Goal: Transaction & Acquisition: Purchase product/service

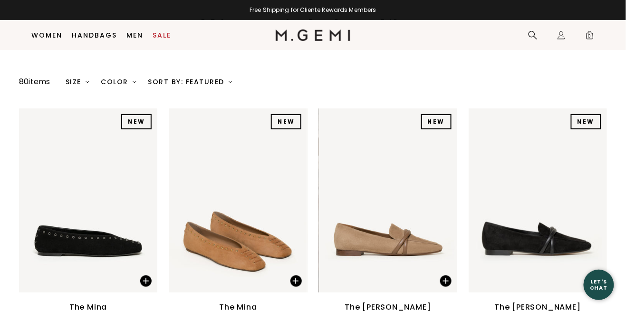
scroll to position [76, 0]
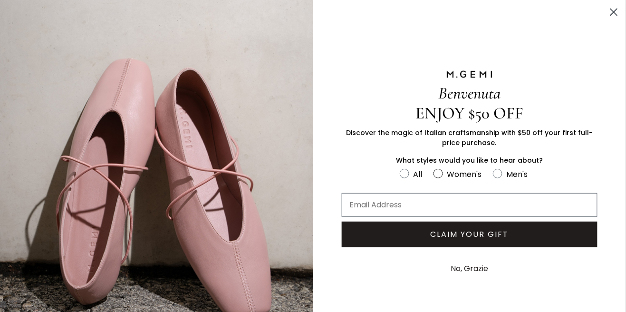
click at [467, 180] on label "Women's" at bounding box center [462, 176] width 59 height 16
click at [400, 168] on input "Women's" at bounding box center [399, 167] width 0 height 0
radio input "true"
click at [468, 209] on input "Email Address" at bounding box center [470, 205] width 256 height 24
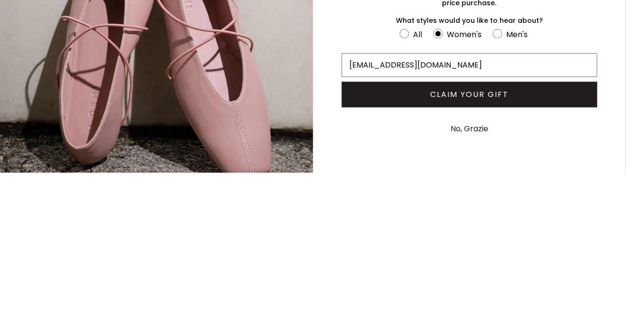
type input "faigyrothstein@gmail.com"
click at [498, 240] on button "CLAIM YOUR GIFT" at bounding box center [470, 234] width 256 height 26
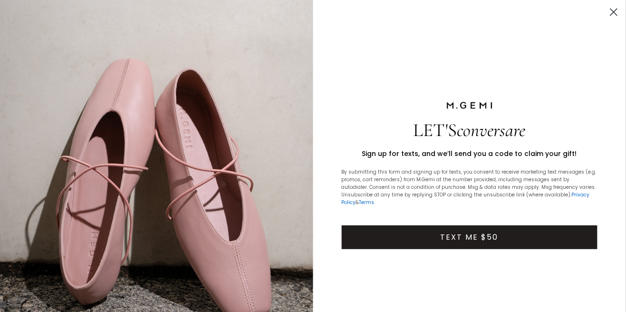
click at [498, 226] on button "TEXT ME $50" at bounding box center [470, 237] width 256 height 24
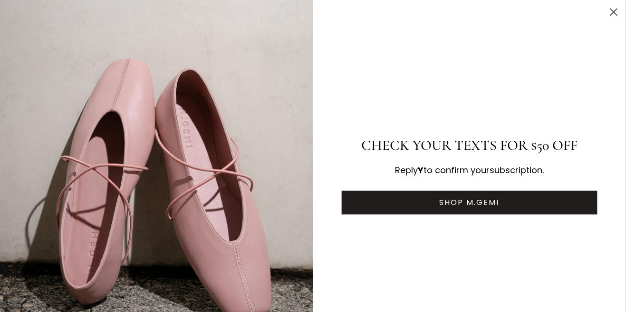
click at [517, 208] on button "SHOP M.GEMI" at bounding box center [470, 203] width 256 height 24
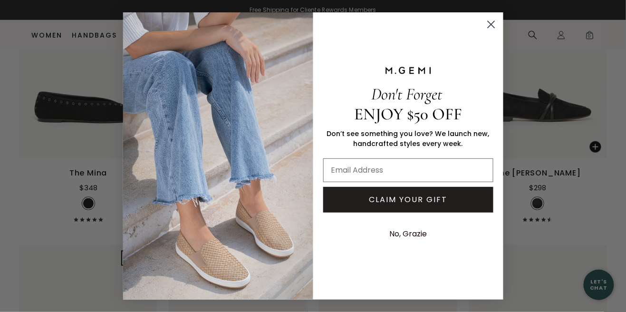
scroll to position [223, 0]
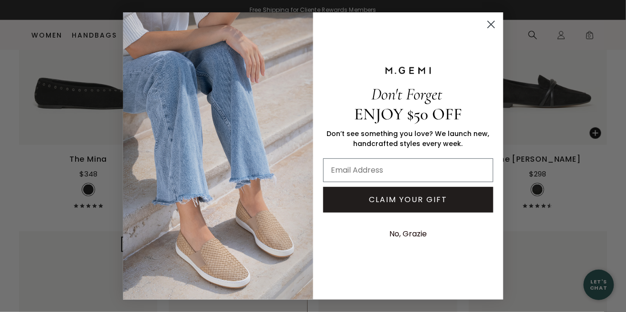
click at [490, 32] on circle "Close dialog" at bounding box center [491, 25] width 16 height 16
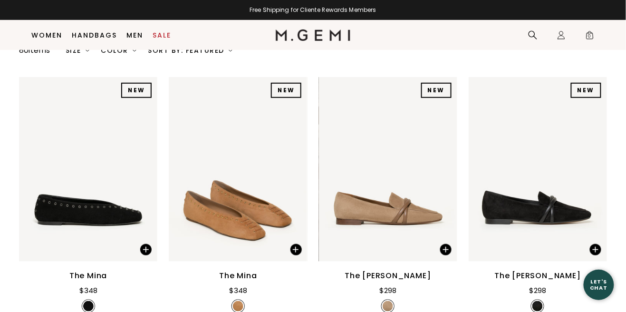
scroll to position [104, 0]
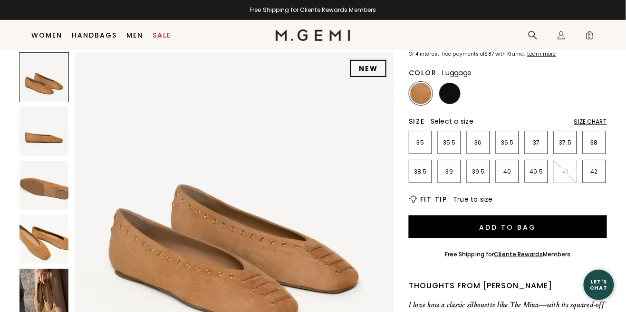
scroll to position [90, 0]
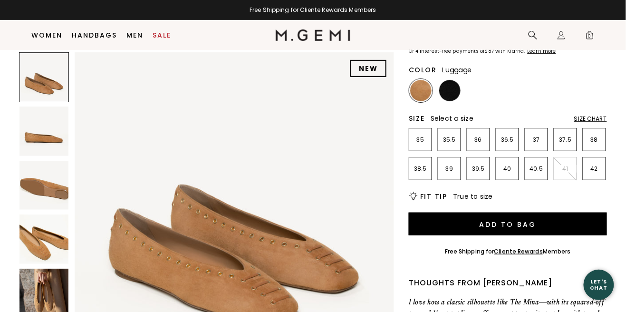
click at [60, 237] on img at bounding box center [43, 238] width 49 height 49
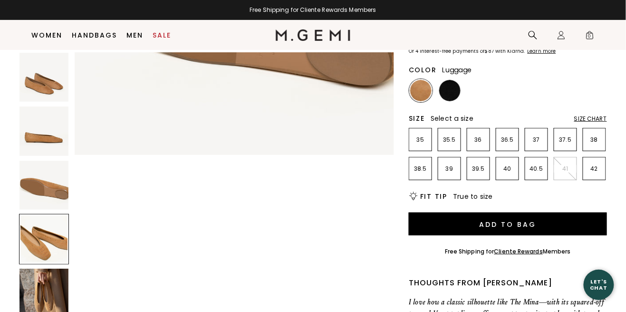
scroll to position [987, 0]
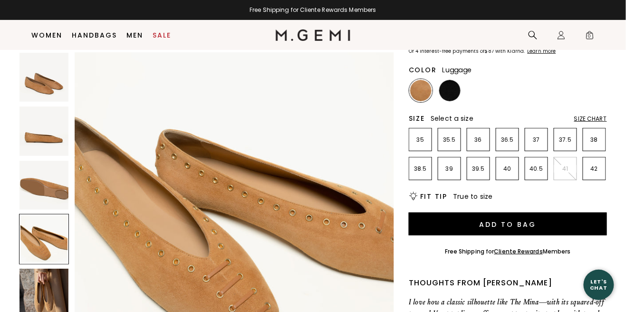
click at [62, 190] on img at bounding box center [43, 185] width 49 height 49
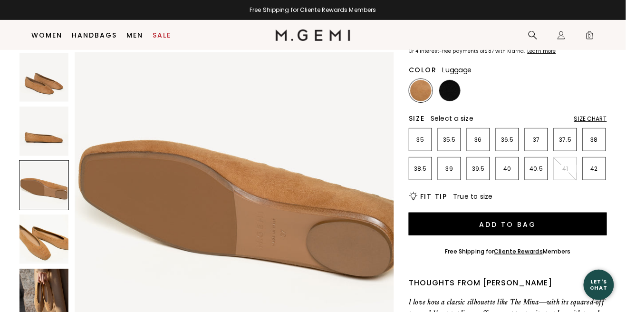
click at [50, 142] on img at bounding box center [43, 130] width 49 height 49
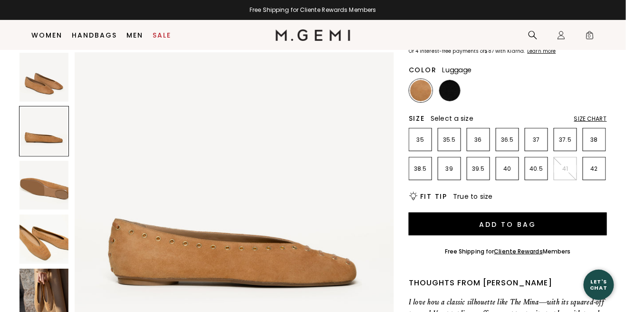
click at [57, 69] on img at bounding box center [43, 77] width 49 height 49
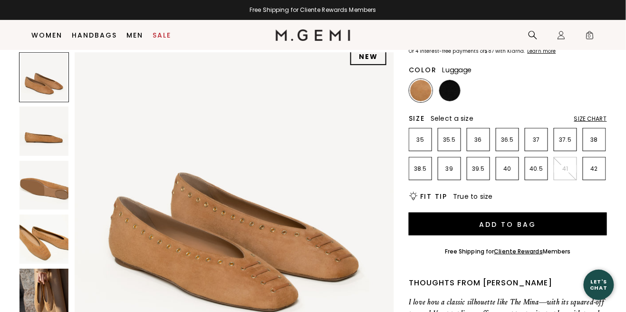
scroll to position [0, 0]
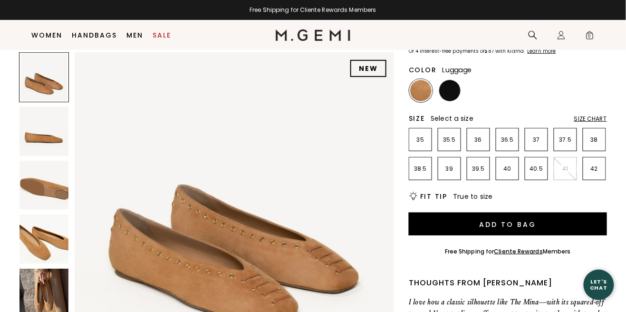
click at [601, 141] on p "38" at bounding box center [594, 140] width 22 height 8
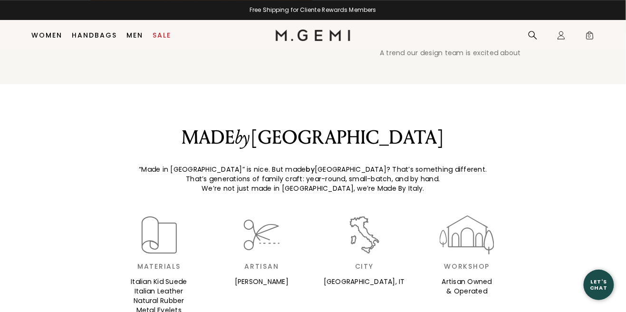
scroll to position [815, 0]
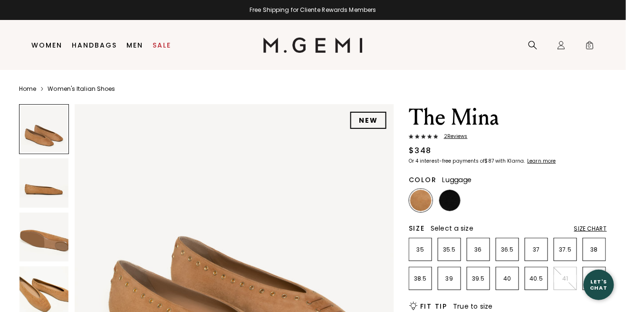
click at [56, 200] on img at bounding box center [43, 182] width 49 height 49
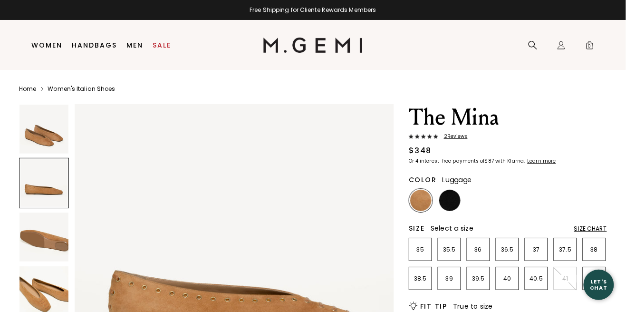
click at [49, 160] on div at bounding box center [44, 183] width 50 height 50
click at [50, 145] on img at bounding box center [43, 129] width 49 height 49
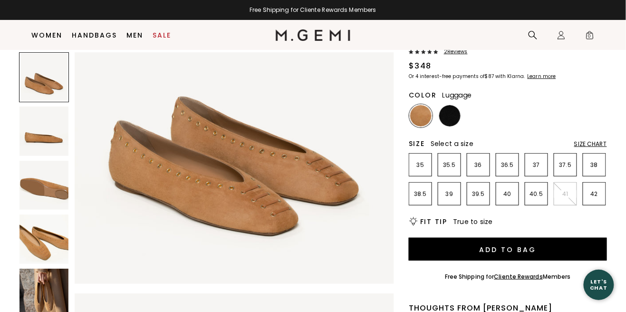
scroll to position [58, 0]
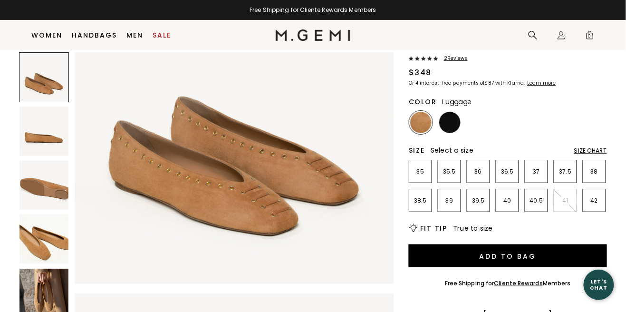
click at [53, 242] on img at bounding box center [43, 238] width 49 height 49
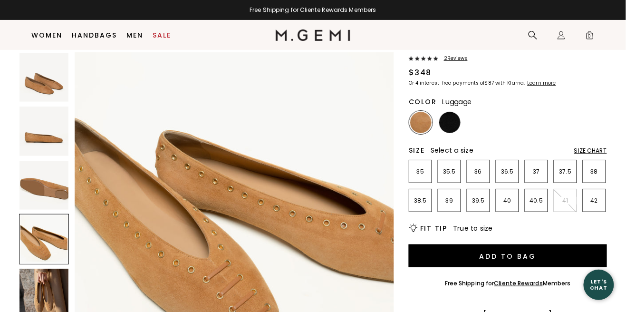
scroll to position [987, 0]
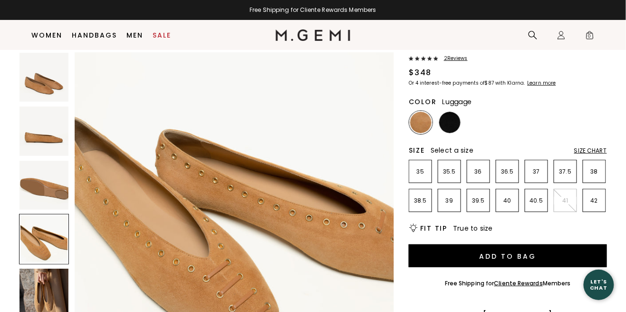
click at [166, 36] on link "Sale" at bounding box center [162, 35] width 19 height 8
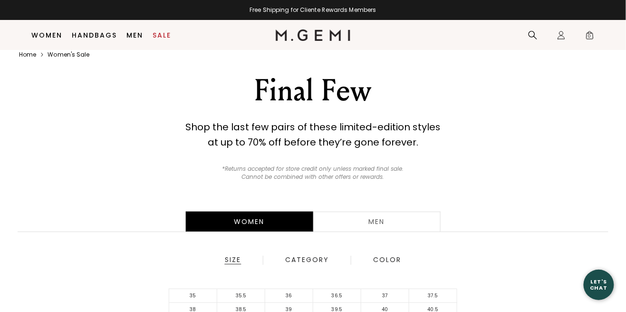
scroll to position [155, 0]
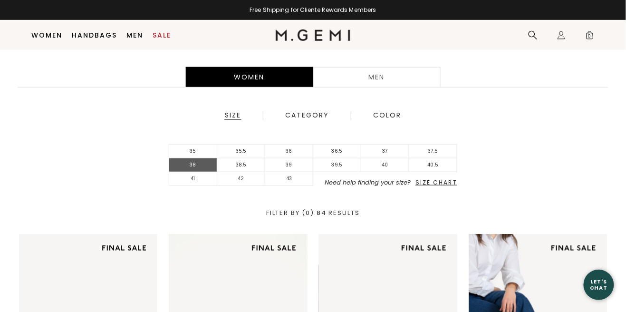
click at [204, 168] on li "38" at bounding box center [193, 165] width 48 height 14
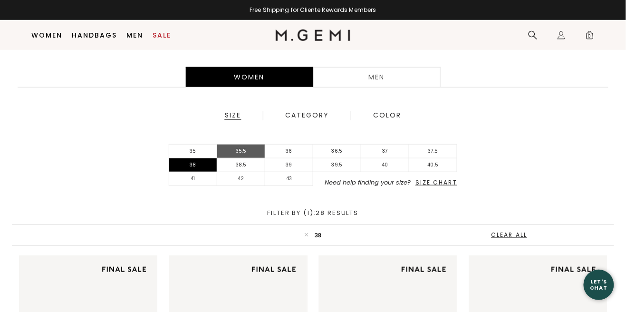
click at [252, 156] on li "35.5" at bounding box center [241, 151] width 48 height 14
click at [251, 150] on li "35.5" at bounding box center [241, 151] width 48 height 14
click at [249, 151] on li "35.5" at bounding box center [241, 151] width 48 height 14
click at [256, 158] on li "38.5" at bounding box center [241, 165] width 48 height 14
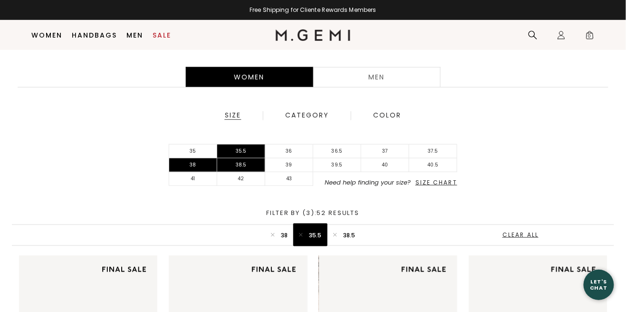
click at [306, 232] on button "icon 35.5" at bounding box center [310, 234] width 34 height 23
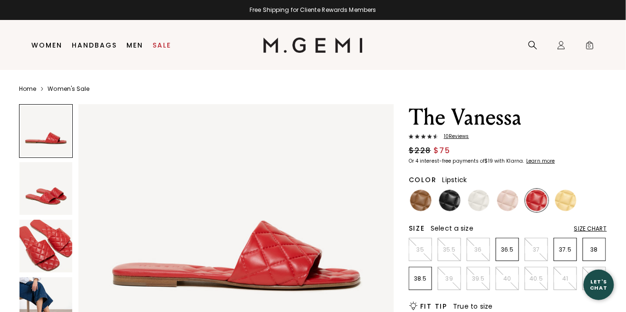
scroll to position [48, 0]
click at [52, 48] on link "Women" at bounding box center [47, 45] width 31 height 8
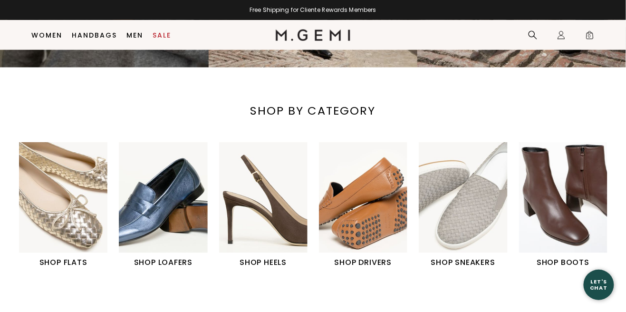
scroll to position [241, 0]
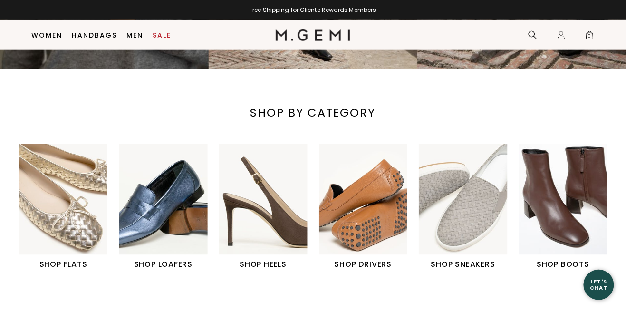
click at [165, 216] on img "2 / 6" at bounding box center [163, 199] width 88 height 111
click at [67, 226] on img "1 / 6" at bounding box center [63, 199] width 88 height 111
click at [86, 268] on h1 "SHOP FLATS" at bounding box center [63, 264] width 88 height 11
click at [70, 227] on img "1 / 6" at bounding box center [63, 199] width 88 height 111
